Goal: Navigation & Orientation: Find specific page/section

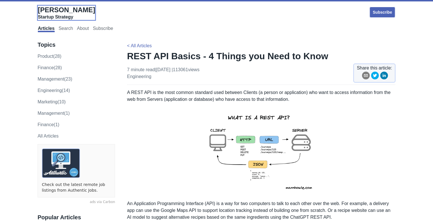
click at [59, 8] on span "[PERSON_NAME]" at bounding box center [66, 10] width 57 height 8
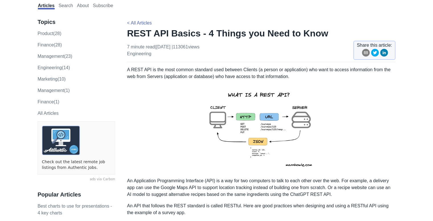
scroll to position [24, 0]
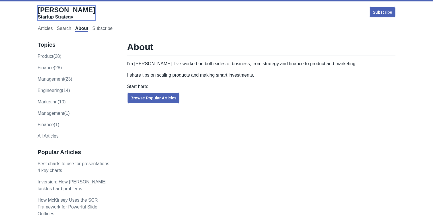
click at [59, 8] on span "[PERSON_NAME]" at bounding box center [66, 10] width 57 height 8
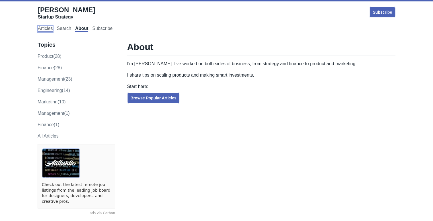
click at [49, 28] on link "Articles" at bounding box center [45, 29] width 15 height 6
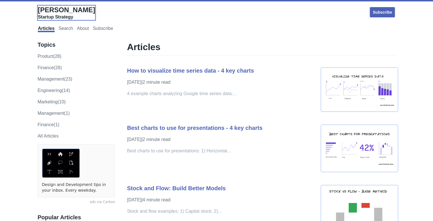
click at [52, 17] on div "Startup Strategy" at bounding box center [66, 17] width 57 height 6
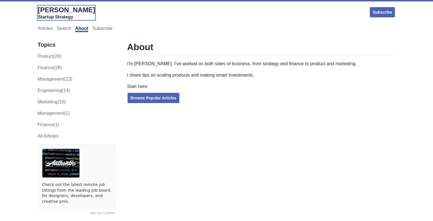
click at [46, 18] on div "Startup Strategy" at bounding box center [66, 17] width 57 height 6
